Goal: Task Accomplishment & Management: Manage account settings

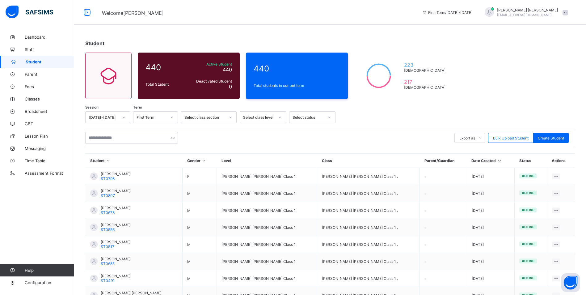
scroll to position [80, 0]
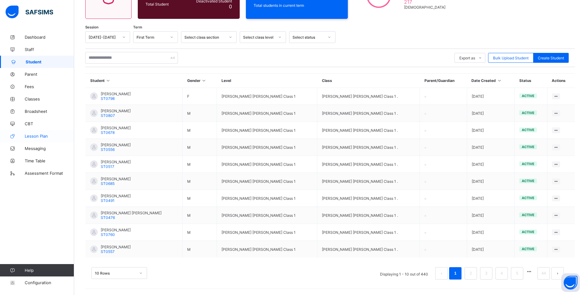
click at [40, 134] on span "Lesson Plan" at bounding box center [49, 136] width 49 height 5
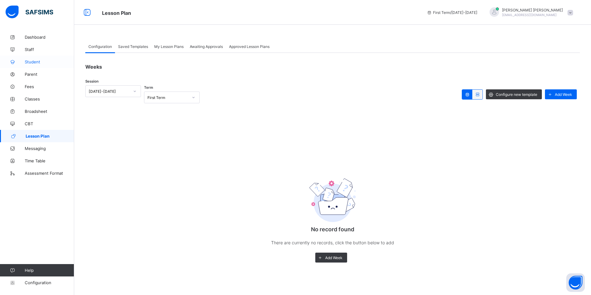
click at [30, 63] on span "Student" at bounding box center [49, 61] width 49 height 5
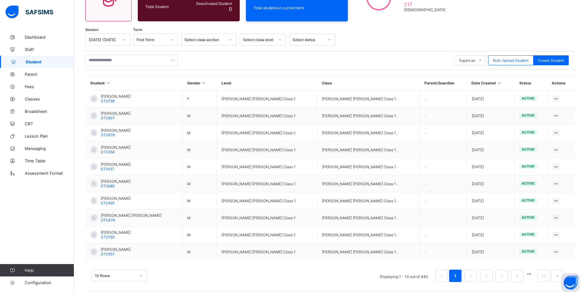
scroll to position [80, 0]
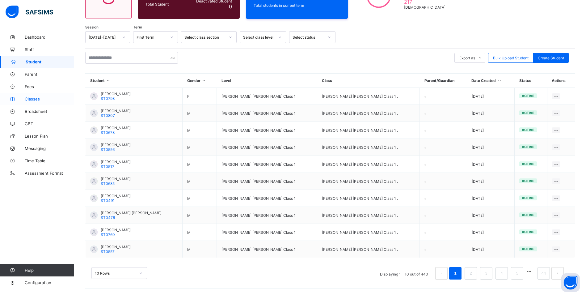
click at [36, 99] on span "Classes" at bounding box center [49, 98] width 49 height 5
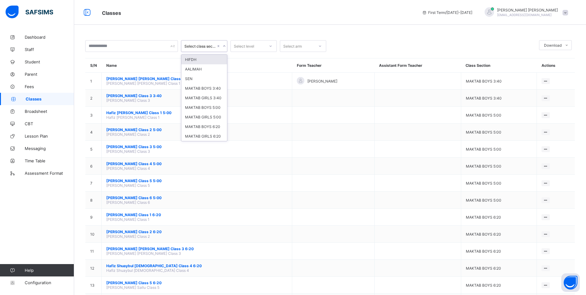
click at [223, 45] on icon at bounding box center [225, 46] width 4 height 6
click at [219, 61] on div "HIFDH" at bounding box center [204, 60] width 46 height 10
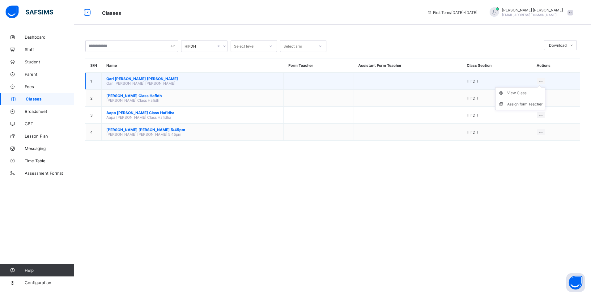
click at [537, 87] on ul "View Class Assign form Teacher" at bounding box center [520, 98] width 50 height 23
click at [535, 87] on ul "View Class Assign form Teacher" at bounding box center [520, 98] width 50 height 23
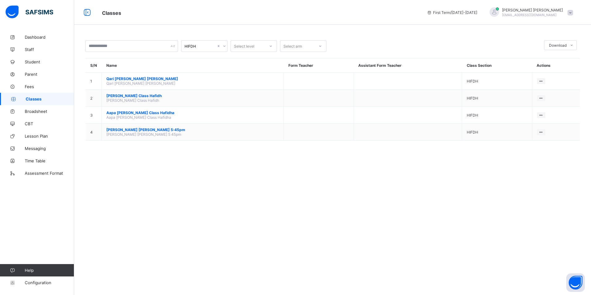
click at [195, 44] on div "HIFDH" at bounding box center [201, 46] width 32 height 5
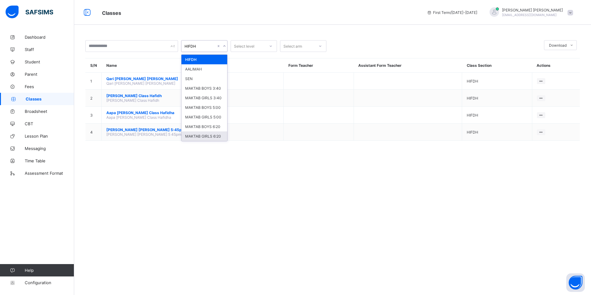
click at [212, 132] on div "MAKTAB GIRLS 6:20" at bounding box center [204, 136] width 46 height 10
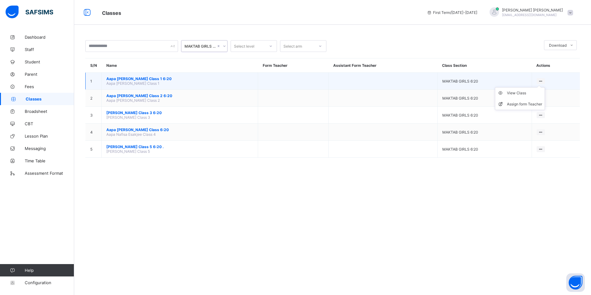
click at [541, 79] on icon at bounding box center [540, 81] width 5 height 5
click at [530, 102] on div "Assign form Teacher" at bounding box center [524, 104] width 35 height 6
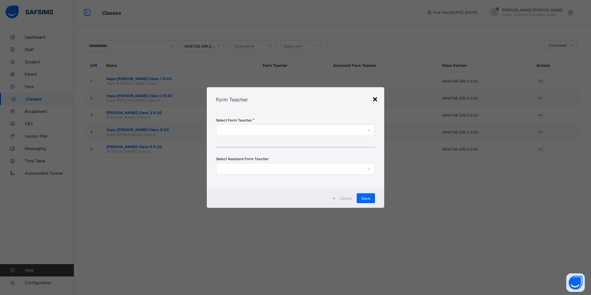
click at [376, 99] on div "×" at bounding box center [375, 98] width 6 height 11
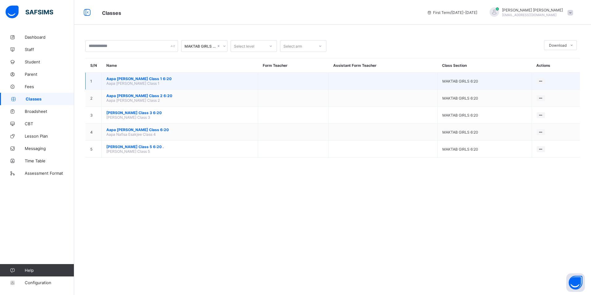
click at [156, 76] on td "Aapa [PERSON_NAME] Class 1 6:20 Aapa [PERSON_NAME] Class 1" at bounding box center [180, 81] width 156 height 17
click at [156, 79] on span "Aapa [PERSON_NAME] Class 1 6:20" at bounding box center [179, 78] width 147 height 5
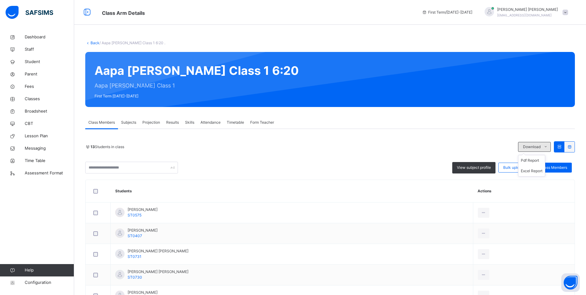
click at [548, 147] on icon at bounding box center [546, 146] width 5 height 5
click at [484, 171] on div "View subject profile" at bounding box center [474, 167] width 43 height 11
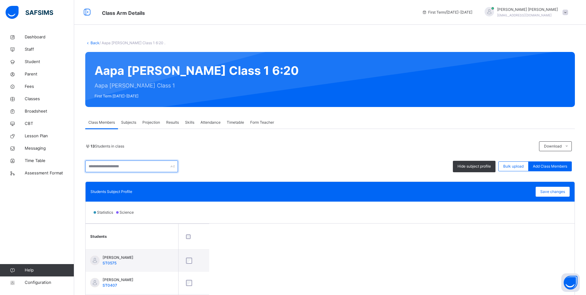
click at [165, 165] on input "text" at bounding box center [131, 166] width 93 height 12
click at [133, 122] on span "Subjects" at bounding box center [128, 123] width 15 height 6
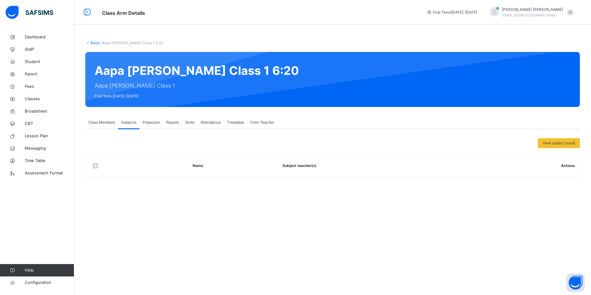
click at [107, 126] on div "Class Members" at bounding box center [101, 122] width 33 height 12
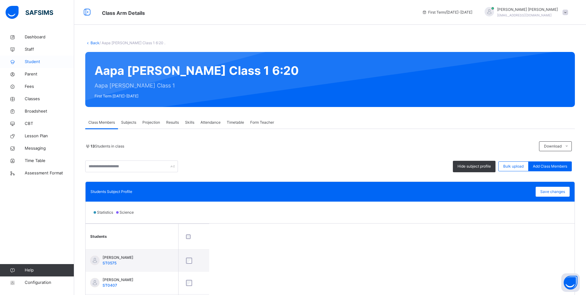
click at [33, 64] on span "Student" at bounding box center [49, 62] width 49 height 6
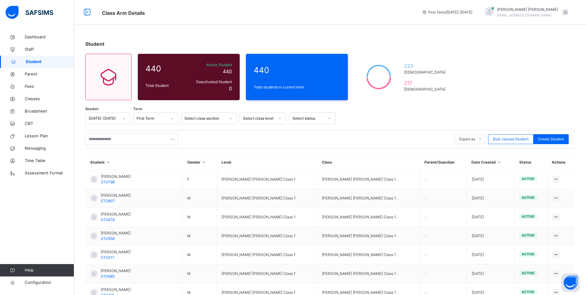
click at [205, 119] on div "Select class section" at bounding box center [205, 119] width 41 height 6
click at [218, 197] on div "MAKTAB GIRLS 5:00" at bounding box center [208, 195] width 55 height 11
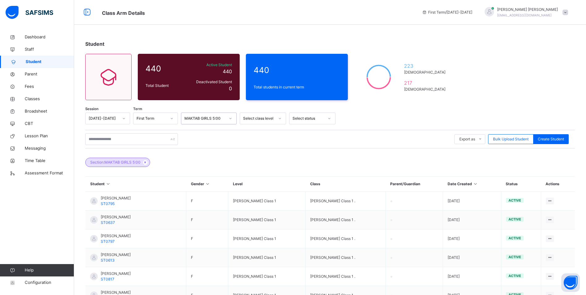
click at [361, 156] on div "Section: MAKTAB GIRLS 5:00" at bounding box center [330, 159] width 490 height 22
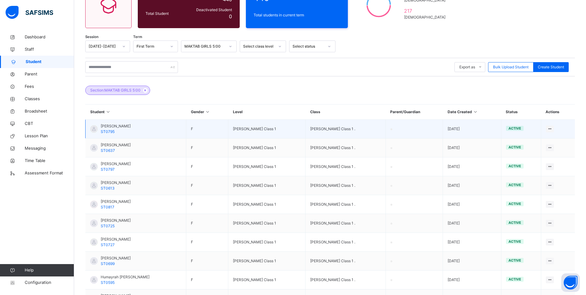
scroll to position [93, 0]
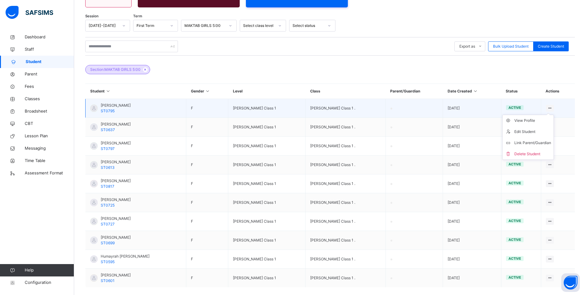
click at [553, 108] on icon at bounding box center [550, 108] width 5 height 5
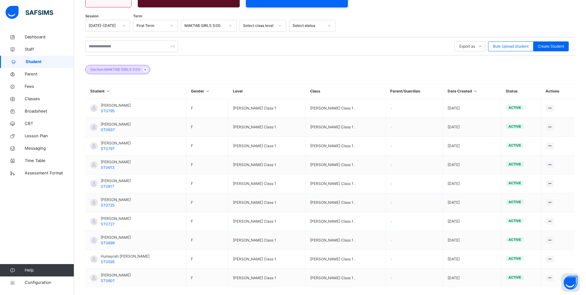
click at [254, 61] on div "Section: MAKTAB GIRLS 5:00" at bounding box center [330, 67] width 490 height 22
click at [125, 69] on span "Section: MAKTAB GIRLS 5:00" at bounding box center [115, 70] width 50 height 6
click at [194, 64] on div "Section: MAKTAB GIRLS 5:00" at bounding box center [330, 67] width 490 height 22
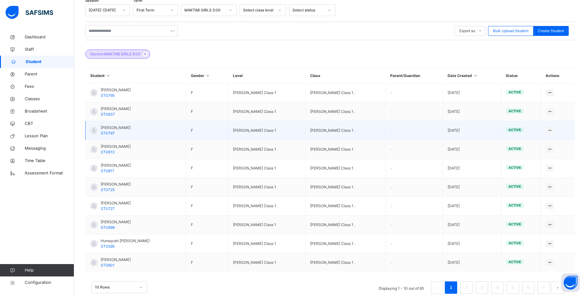
scroll to position [122, 0]
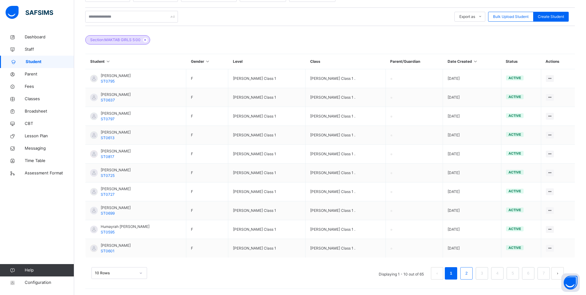
click at [467, 274] on li "2" at bounding box center [467, 273] width 12 height 12
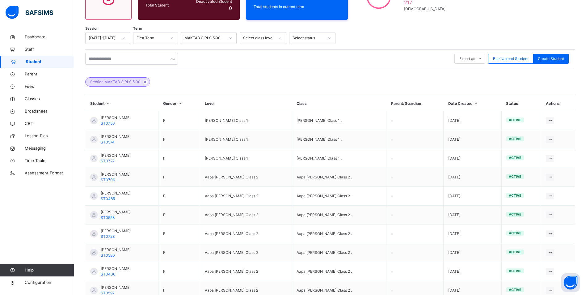
scroll to position [0, 0]
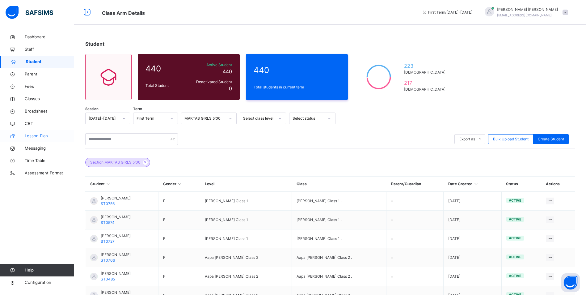
click at [31, 137] on span "Lesson Plan" at bounding box center [49, 136] width 49 height 6
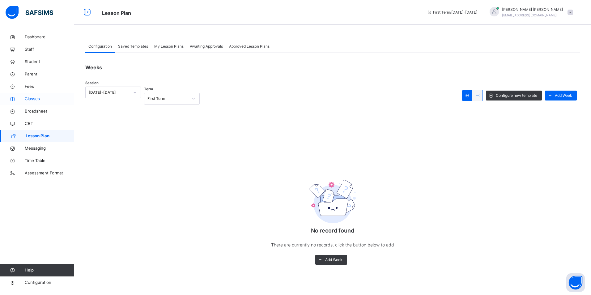
click at [40, 102] on link "Classes" at bounding box center [37, 99] width 74 height 12
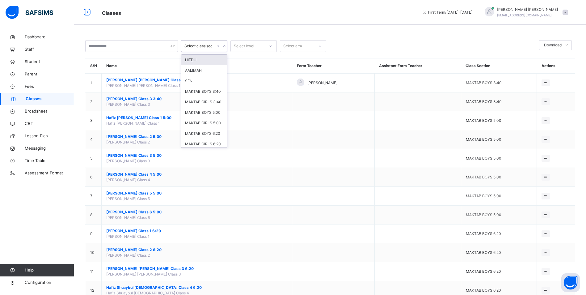
click at [201, 47] on div "Select class section" at bounding box center [201, 46] width 32 height 6
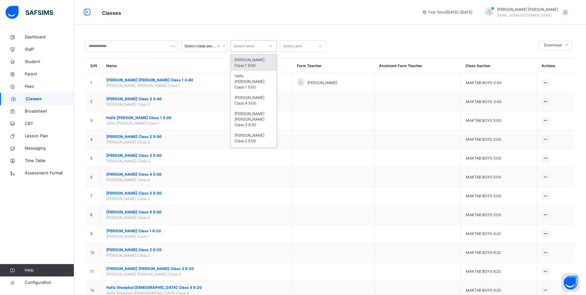
click at [251, 48] on div "Select level" at bounding box center [244, 46] width 20 height 12
click at [256, 79] on div "Hafiz [PERSON_NAME] Class 1 5:00" at bounding box center [254, 82] width 46 height 22
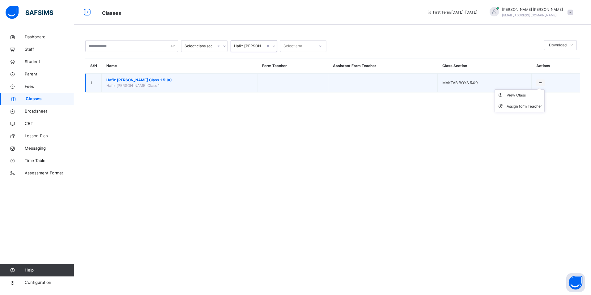
click at [536, 89] on ul "View Class Assign form Teacher" at bounding box center [520, 100] width 50 height 23
click at [523, 100] on li "View Class" at bounding box center [519, 95] width 49 height 11
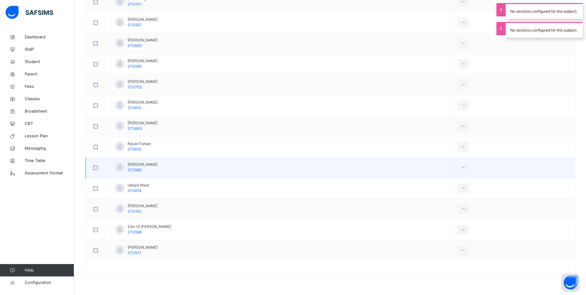
scroll to position [46, 0]
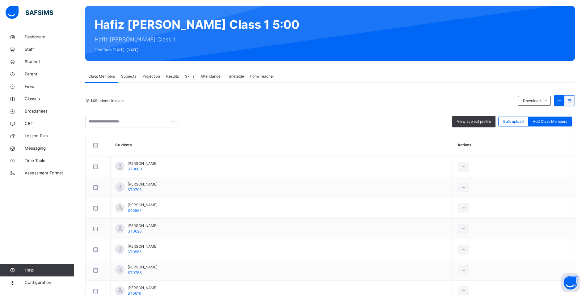
click at [196, 75] on div "Skills" at bounding box center [189, 76] width 15 height 12
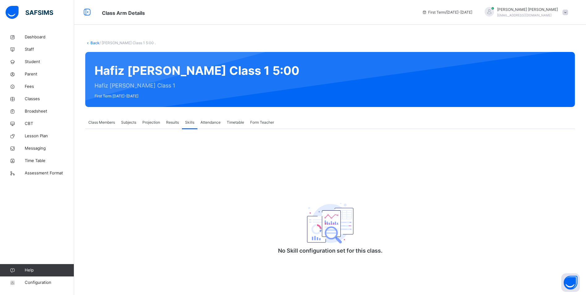
scroll to position [0, 0]
click at [112, 81] on div "Hafiz [PERSON_NAME] Class 1 5:00 Hafiz [PERSON_NAME] Class 1 First Term [DATE]-…" at bounding box center [332, 79] width 495 height 55
click at [127, 66] on div "Hafiz [PERSON_NAME] Class 1 5:00 Hafiz [PERSON_NAME] Class 1 First Term [DATE]-…" at bounding box center [332, 79] width 495 height 55
click at [145, 124] on span "Projection" at bounding box center [152, 123] width 18 height 6
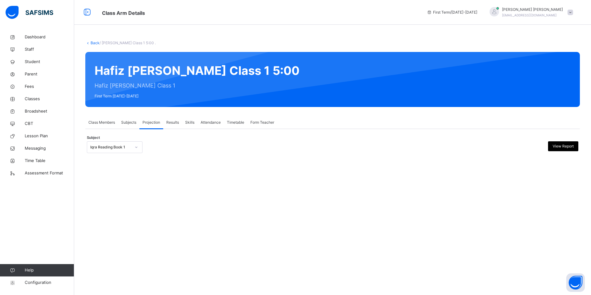
click at [125, 124] on span "Subjects" at bounding box center [128, 123] width 15 height 6
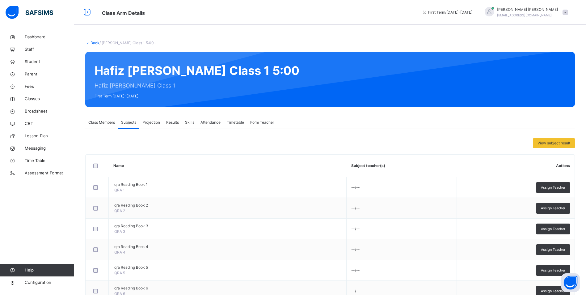
click at [109, 121] on span "Class Members" at bounding box center [101, 123] width 27 height 6
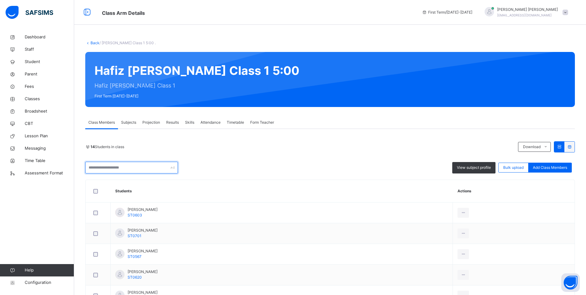
click at [163, 169] on input "text" at bounding box center [131, 168] width 93 height 12
click at [176, 142] on div "14 Students in class Download Pdf Report Excel Report" at bounding box center [330, 146] width 490 height 11
click at [170, 167] on input "text" at bounding box center [131, 168] width 93 height 12
click at [128, 121] on span "Subjects" at bounding box center [128, 123] width 15 height 6
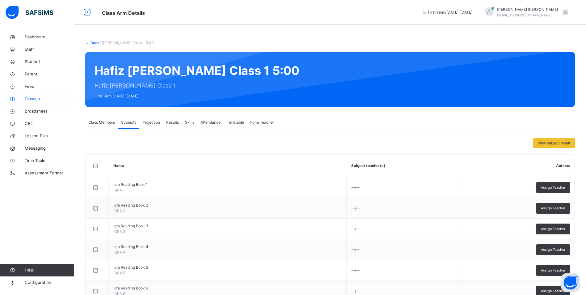
click at [39, 99] on span "Classes" at bounding box center [49, 99] width 49 height 6
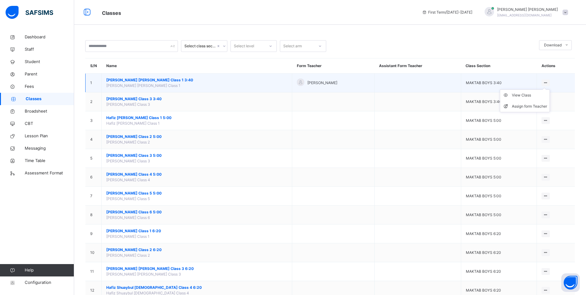
click at [549, 82] on icon at bounding box center [545, 82] width 5 height 5
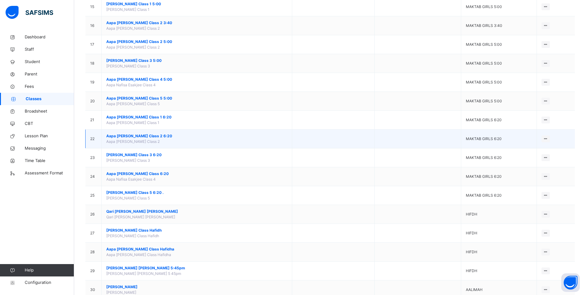
scroll to position [454, 0]
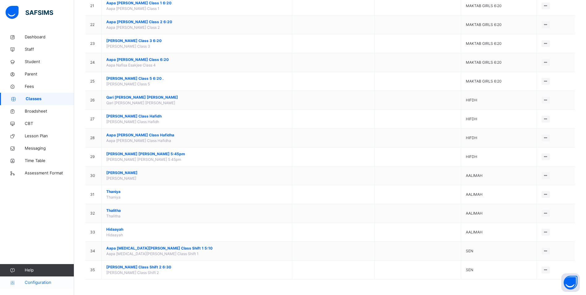
click at [45, 282] on span "Configuration" at bounding box center [49, 282] width 49 height 6
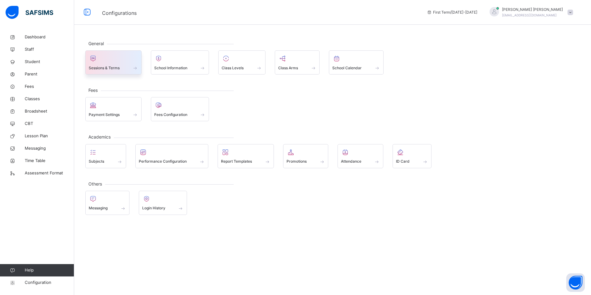
click at [116, 66] on span "Sessions & Terms" at bounding box center [104, 68] width 31 height 6
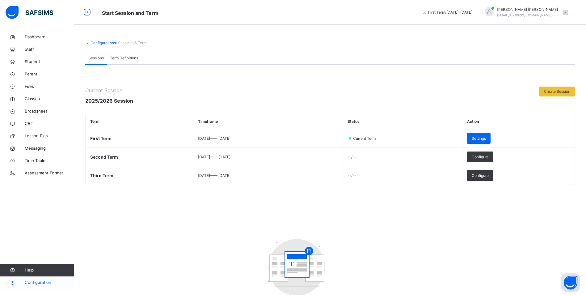
click at [35, 280] on span "Configuration" at bounding box center [49, 282] width 49 height 6
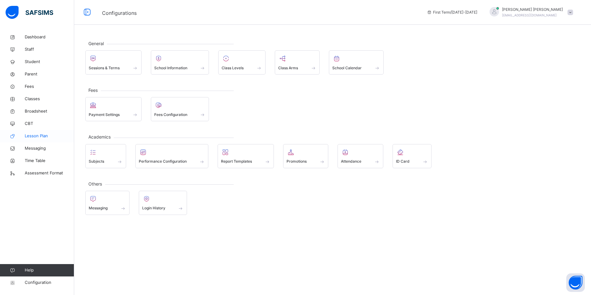
click at [42, 136] on span "Lesson Plan" at bounding box center [49, 136] width 49 height 6
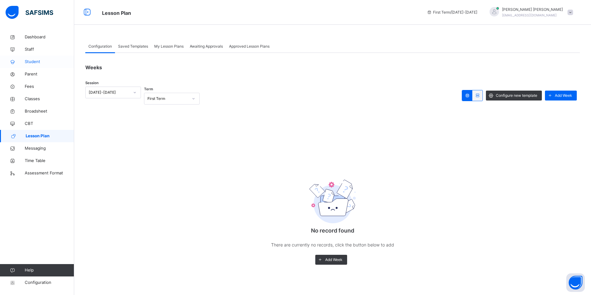
click at [34, 61] on span "Student" at bounding box center [49, 62] width 49 height 6
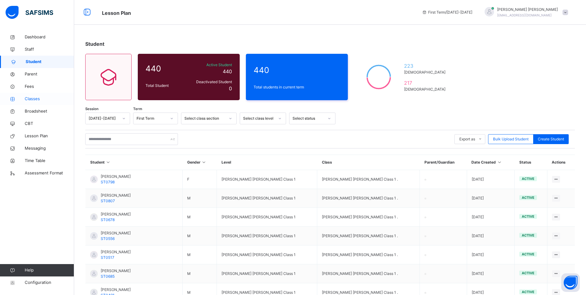
click at [35, 99] on span "Classes" at bounding box center [49, 99] width 49 height 6
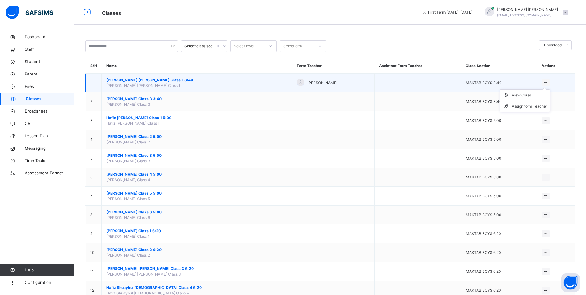
click at [549, 82] on icon at bounding box center [545, 82] width 5 height 5
click at [550, 89] on ul "View Class Assign form Teacher" at bounding box center [525, 100] width 50 height 23
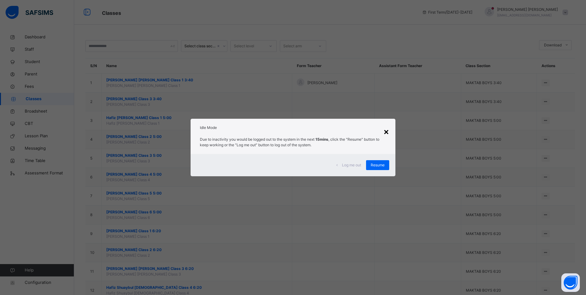
click at [386, 132] on div "×" at bounding box center [387, 131] width 6 height 13
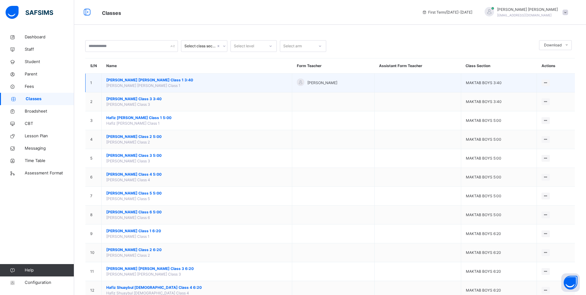
click at [96, 79] on td "1" at bounding box center [94, 83] width 16 height 19
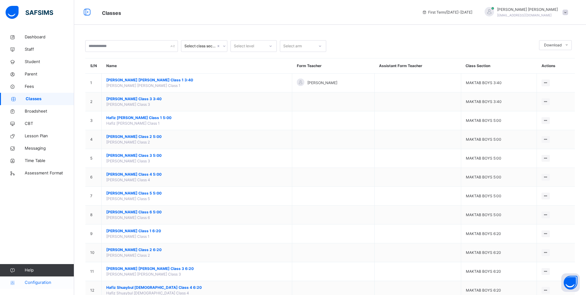
click at [39, 284] on span "Configuration" at bounding box center [49, 282] width 49 height 6
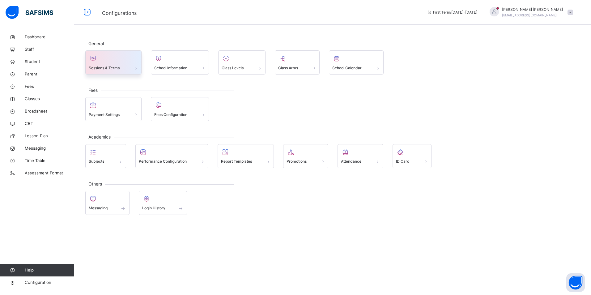
click at [131, 66] on div "Sessions & Terms" at bounding box center [113, 68] width 49 height 6
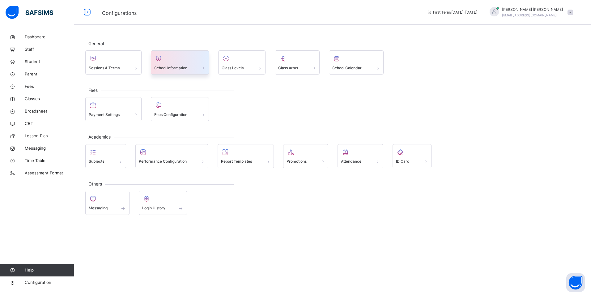
click at [196, 58] on div at bounding box center [180, 58] width 52 height 9
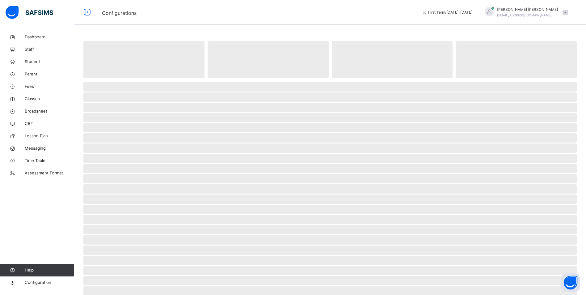
select select "**"
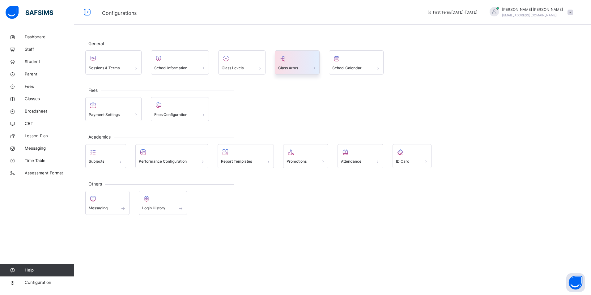
click at [301, 63] on div at bounding box center [297, 58] width 38 height 9
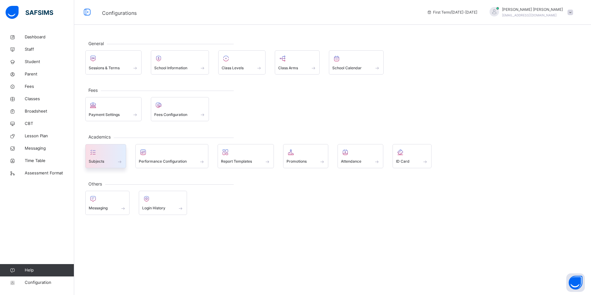
click at [110, 157] on span at bounding box center [106, 158] width 34 height 2
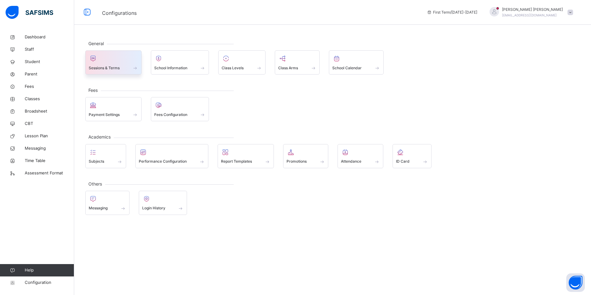
click at [115, 71] on div "Sessions & Terms" at bounding box center [113, 62] width 56 height 24
click at [216, 66] on div "Sessions & Terms School Information Class Levels Class Arms School Calendar" at bounding box center [332, 62] width 495 height 24
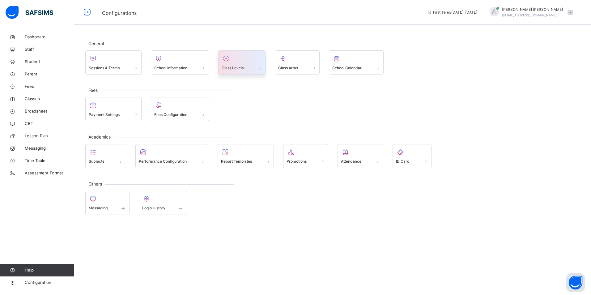
click at [234, 67] on span "Class Levels" at bounding box center [233, 68] width 22 height 6
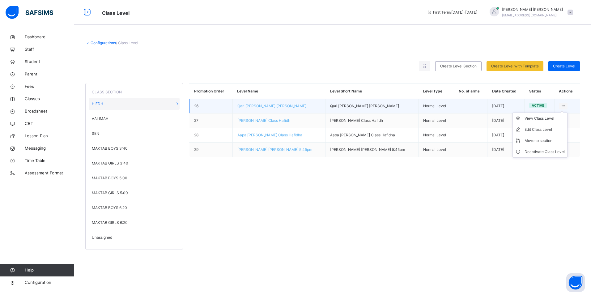
click at [562, 104] on icon at bounding box center [563, 106] width 5 height 5
click at [550, 130] on div "Edit Class Level" at bounding box center [545, 129] width 40 height 6
type input "**********"
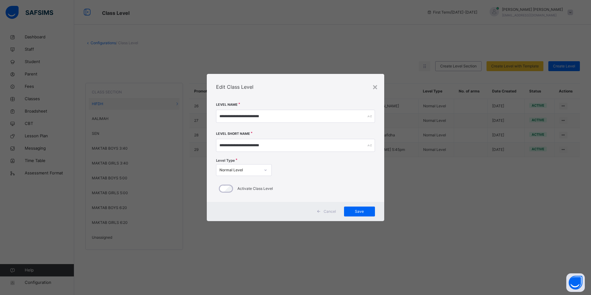
click at [375, 87] on div "×" at bounding box center [375, 86] width 6 height 13
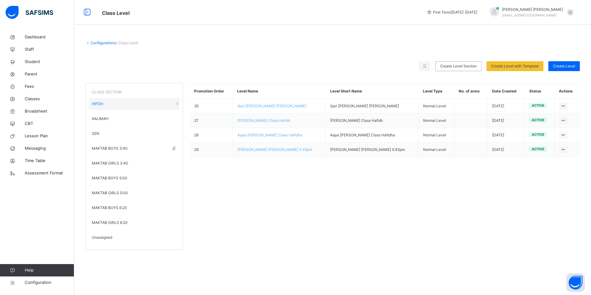
click at [126, 152] on div "MAKTAB BOYS 3:40" at bounding box center [134, 149] width 91 height 12
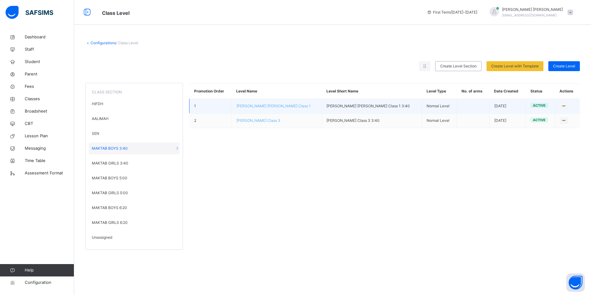
click at [263, 105] on span "[PERSON_NAME] [PERSON_NAME] Class 1" at bounding box center [273, 106] width 74 height 5
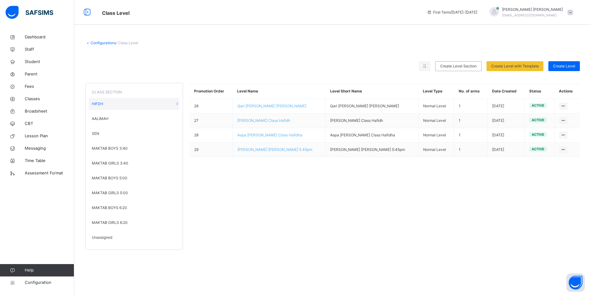
click at [340, 209] on div "Promotion Order Level Name Level Short Name Level Type No. of arms Date Created…" at bounding box center [384, 163] width 391 height 172
click at [104, 178] on span "MAKTAB BOYS 5:00" at bounding box center [110, 178] width 36 height 6
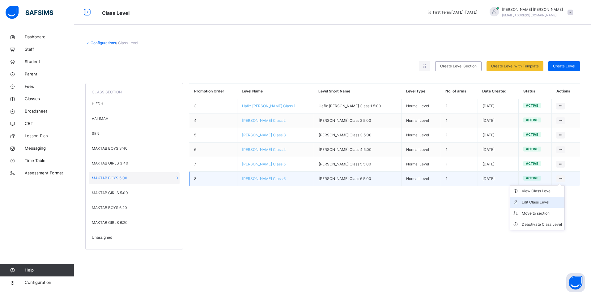
click at [550, 202] on div "Edit Class Level" at bounding box center [542, 202] width 40 height 6
type input "**********"
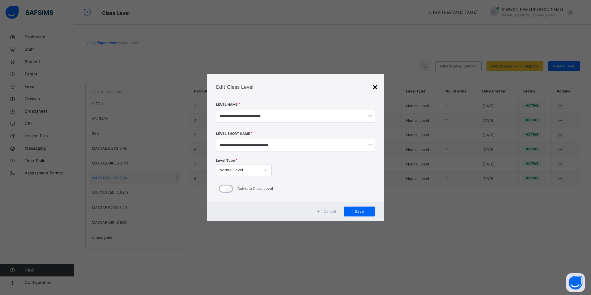
click at [375, 87] on div "×" at bounding box center [375, 86] width 6 height 13
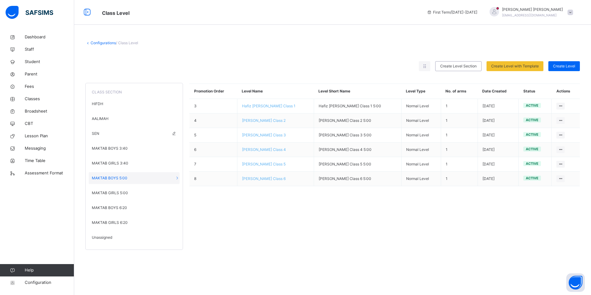
click at [96, 132] on span "SEN" at bounding box center [95, 134] width 7 height 6
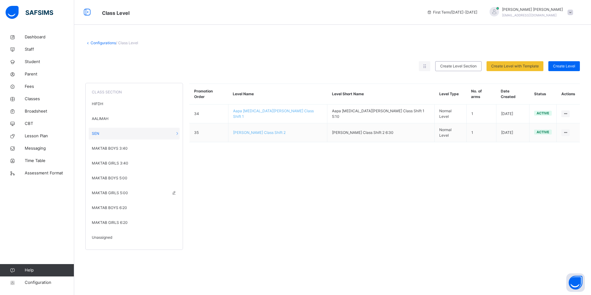
click at [119, 194] on span "MAKTAB GIRLS 5:00" at bounding box center [110, 193] width 36 height 6
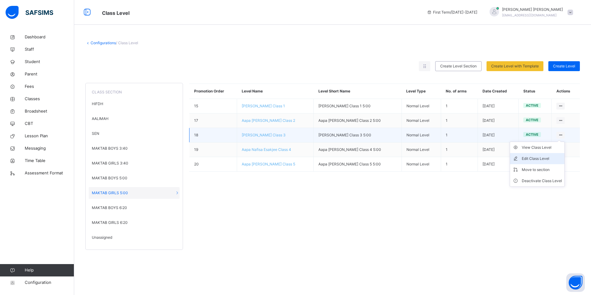
click at [538, 158] on div "Edit Class Level" at bounding box center [542, 158] width 40 height 6
type input "**********"
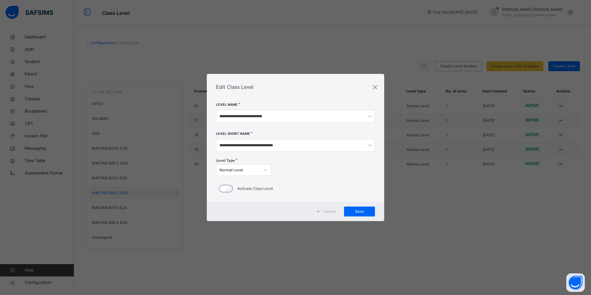
click at [256, 172] on div "Normal Level" at bounding box center [239, 170] width 41 height 6
click at [314, 171] on div "Level Type option Normal Level focused, 1 of 3. 3 results available. Use Up and…" at bounding box center [295, 167] width 159 height 21
click at [376, 88] on div "×" at bounding box center [375, 86] width 6 height 13
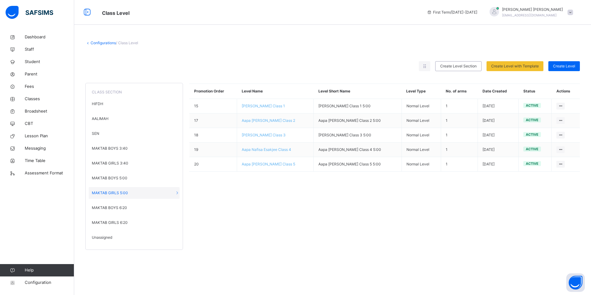
click at [278, 219] on div "Promotion Order Level Name Level Short Name Level Type No. of arms Date Created…" at bounding box center [384, 163] width 391 height 172
click at [116, 224] on span "MAKTAB GIRLS 6:20" at bounding box center [110, 223] width 36 height 6
click at [117, 209] on span "MAKTAB BOYS 6:20" at bounding box center [109, 208] width 35 height 6
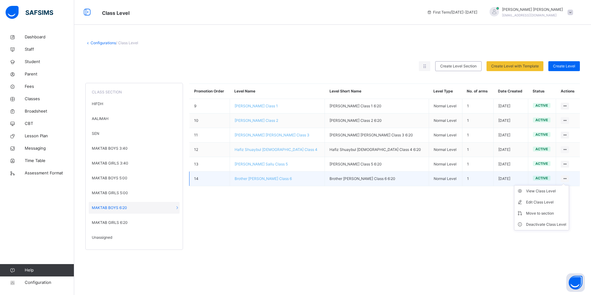
click at [562, 177] on icon at bounding box center [564, 178] width 5 height 5
click at [557, 200] on div "Edit Class Level" at bounding box center [546, 202] width 40 height 6
type input "**********"
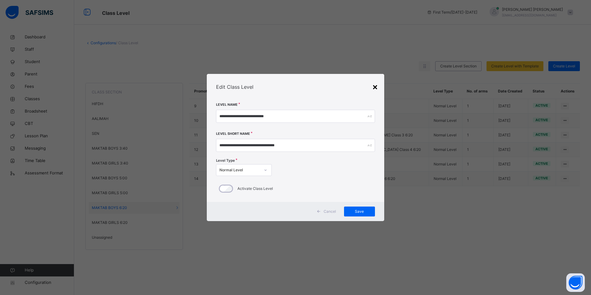
click at [375, 89] on div "×" at bounding box center [375, 86] width 6 height 13
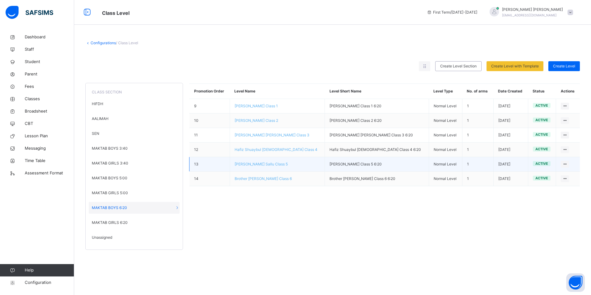
click at [268, 164] on span "[PERSON_NAME] Sallu Class 5" at bounding box center [261, 164] width 53 height 5
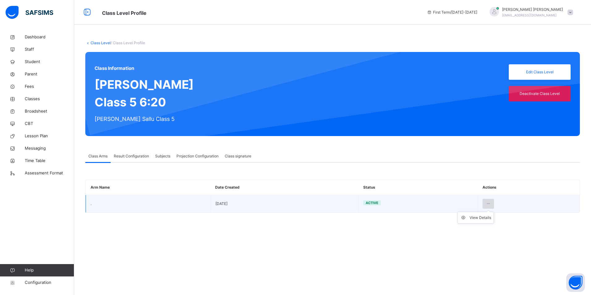
click at [490, 202] on icon at bounding box center [488, 204] width 5 height 6
